Goal: Transaction & Acquisition: Purchase product/service

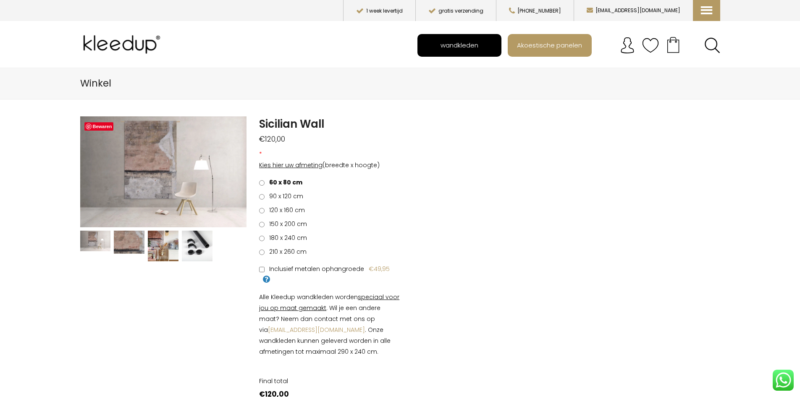
click at [457, 46] on span "wandkleden" at bounding box center [459, 45] width 47 height 16
click at [455, 46] on span "wandkleden" at bounding box center [459, 45] width 47 height 16
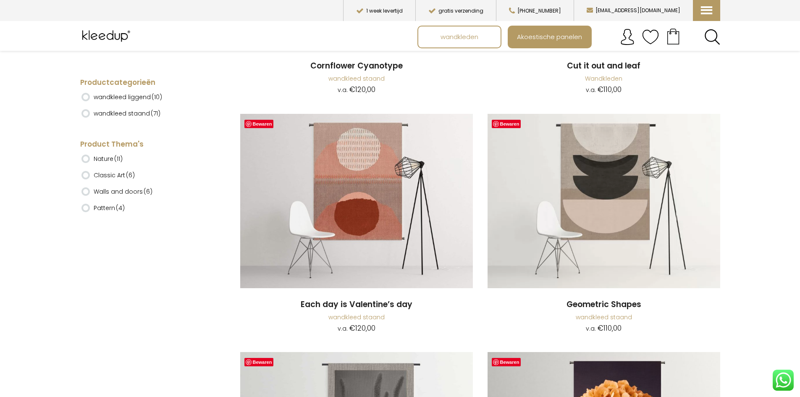
scroll to position [1115, 0]
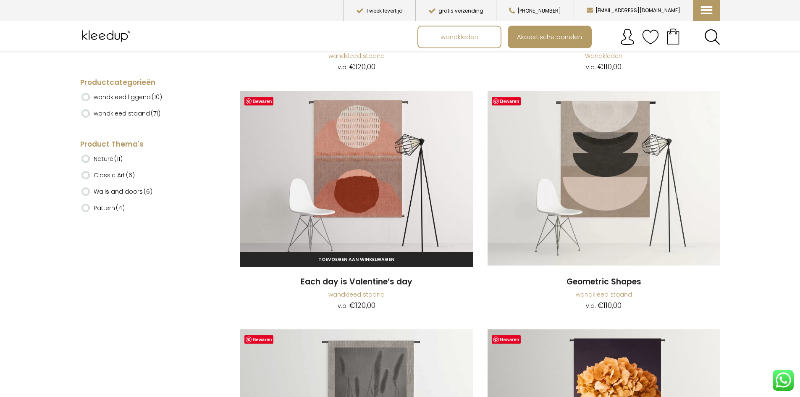
click at [375, 291] on link "wandkleed staand" at bounding box center [356, 294] width 56 height 8
click at [371, 193] on img at bounding box center [356, 178] width 233 height 175
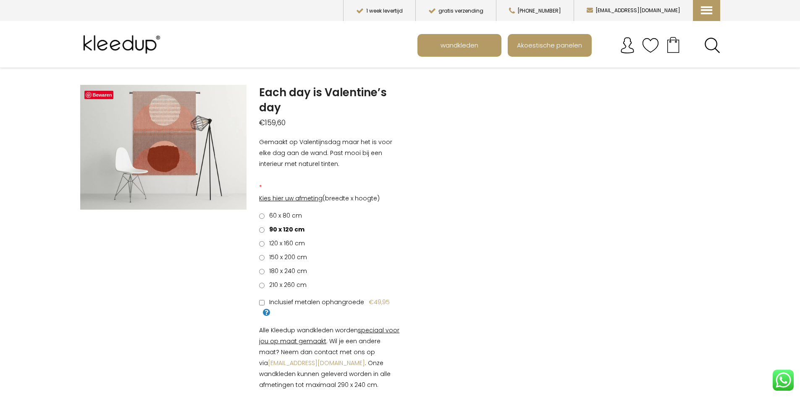
scroll to position [48, 0]
